Goal: Information Seeking & Learning: Learn about a topic

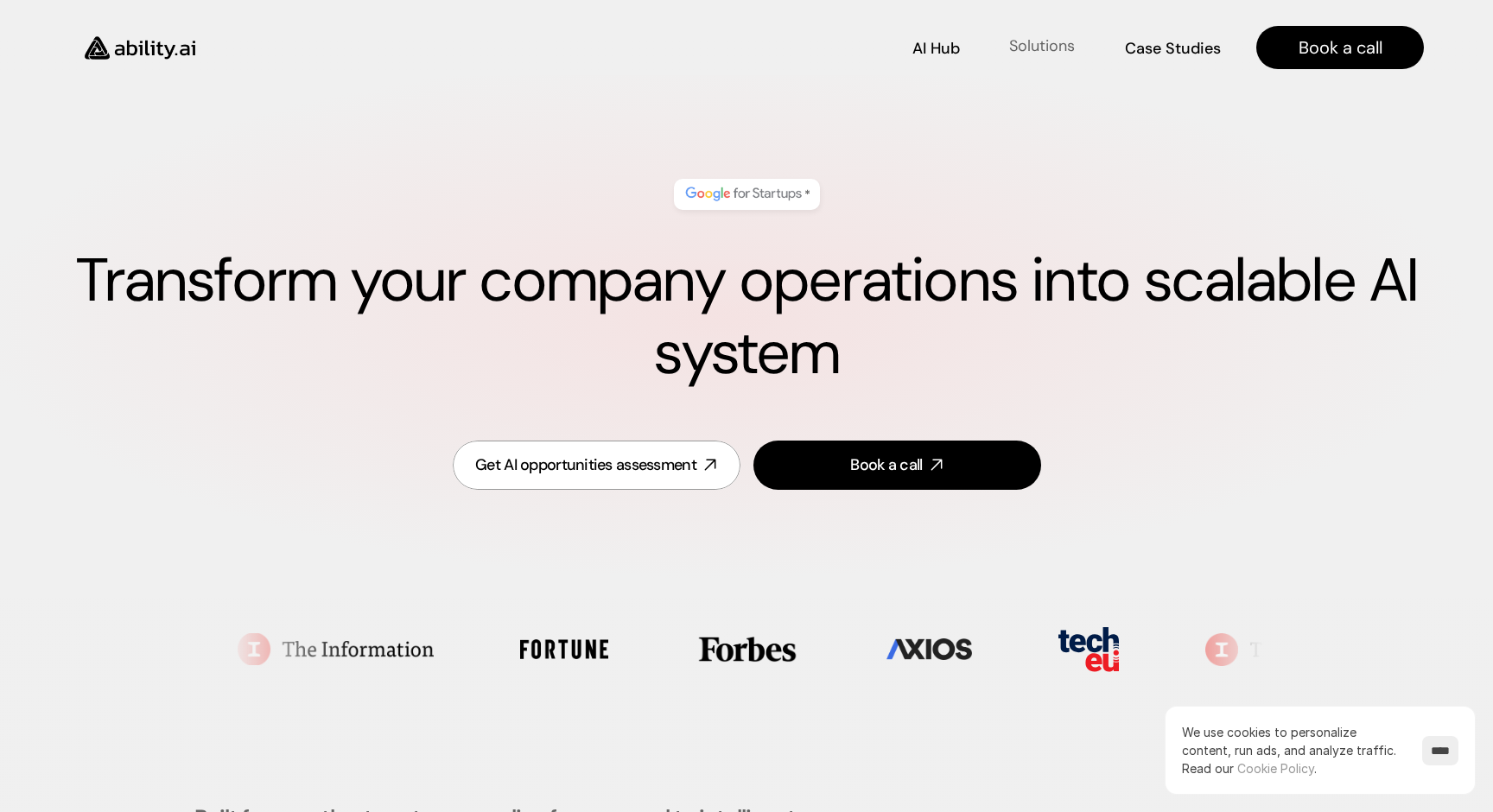
click at [1058, 52] on p "Solutions" at bounding box center [1042, 46] width 66 height 21
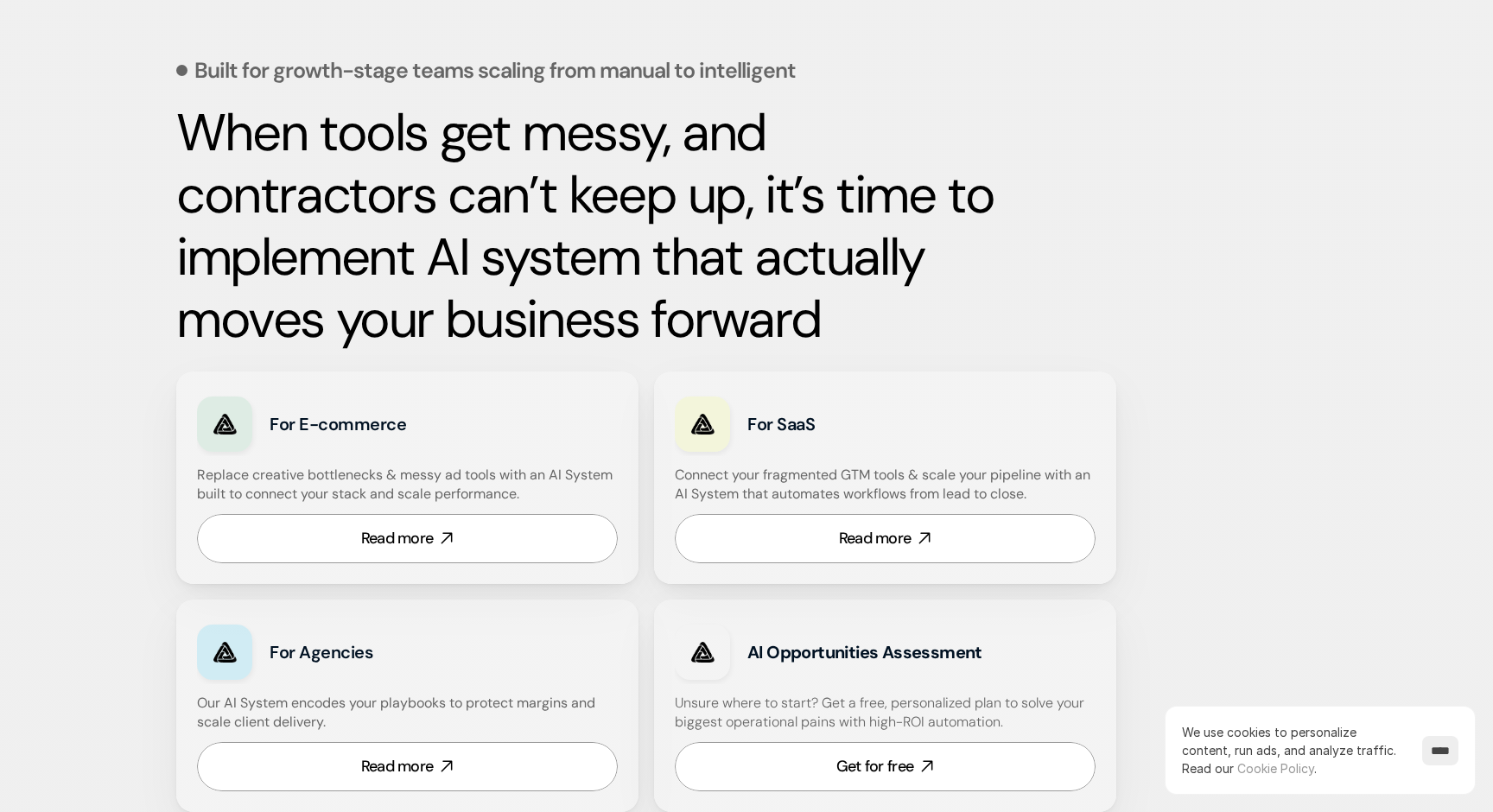
scroll to position [748, 0]
drag, startPoint x: 361, startPoint y: 471, endPoint x: 446, endPoint y: 471, distance: 85.0
click at [446, 471] on h4 "Replace creative bottlenecks & messy ad tools with an AI System built to connec…" at bounding box center [405, 484] width 417 height 39
click at [493, 474] on h4 "Replace creative bottlenecks & messy ad tools with an AI System built to connec…" at bounding box center [405, 484] width 417 height 39
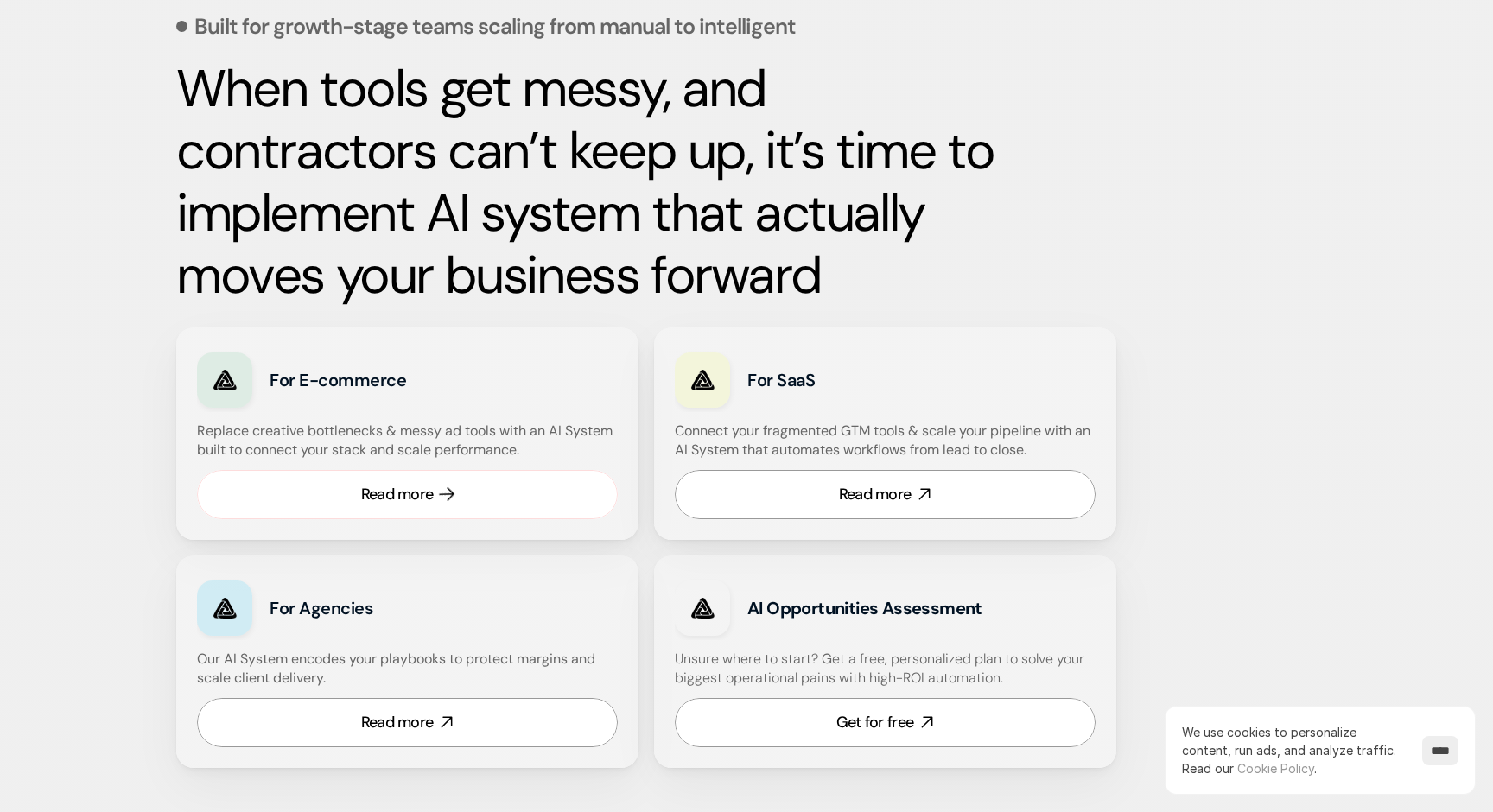
scroll to position [792, 0]
click at [382, 487] on div "Read more" at bounding box center [396, 494] width 72 height 21
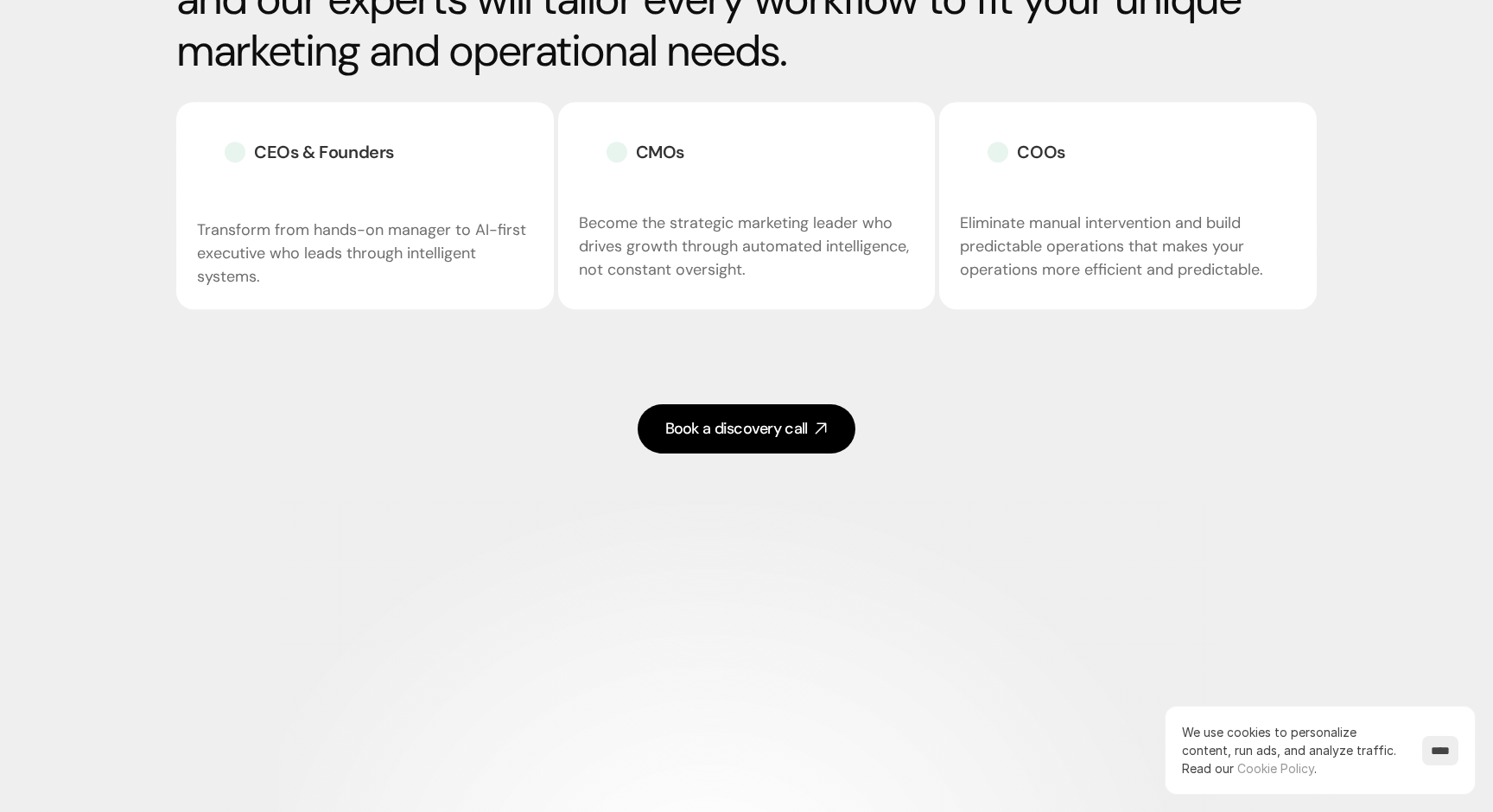
scroll to position [3419, 0]
